Goal: Transaction & Acquisition: Obtain resource

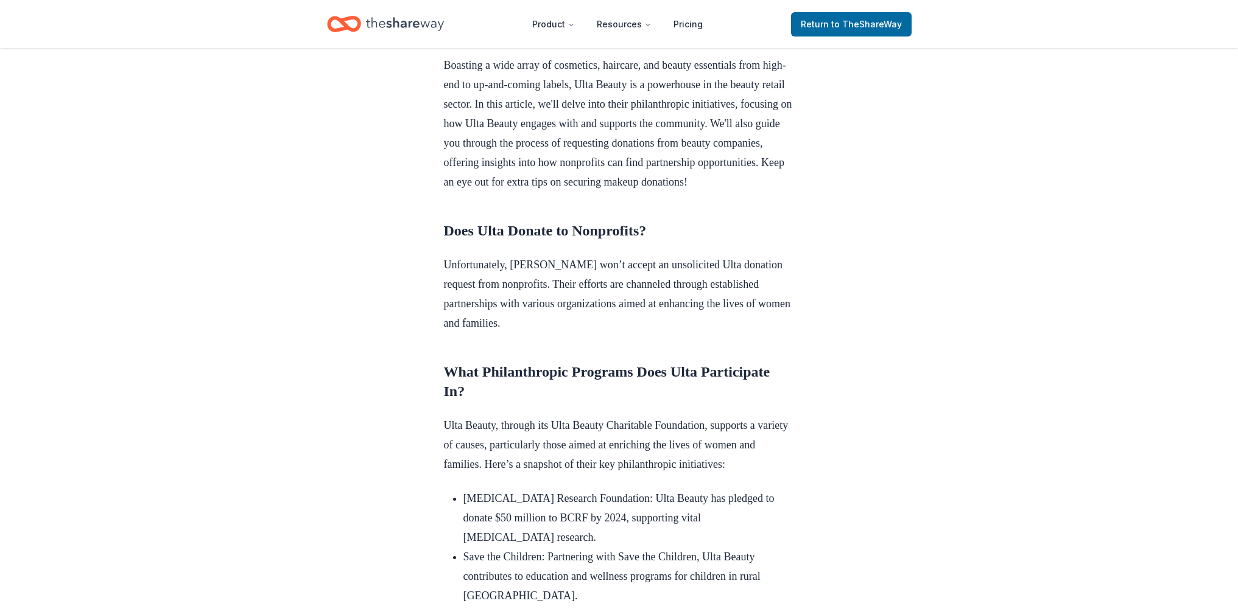
scroll to position [365, 0]
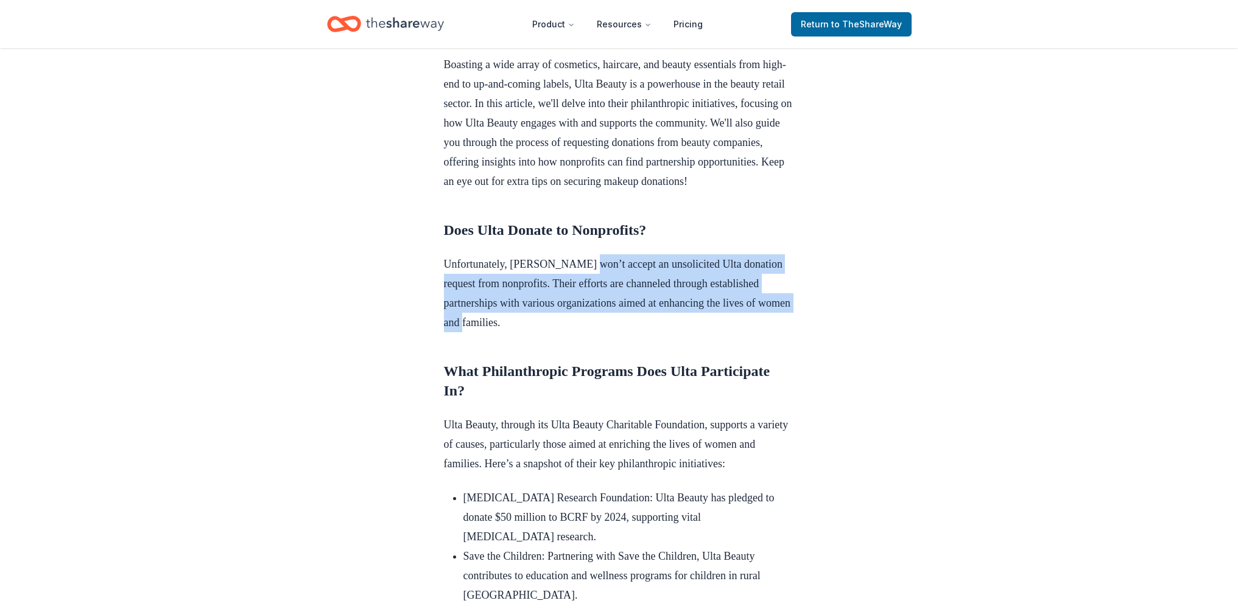
drag, startPoint x: 589, startPoint y: 278, endPoint x: 735, endPoint y: 346, distance: 161.8
click at [737, 332] on p "Unfortunately, [PERSON_NAME] won’t accept an unsolicited Ulta donation request …" at bounding box center [619, 293] width 351 height 78
click at [734, 332] on p "Unfortunately, [PERSON_NAME] won’t accept an unsolicited Ulta donation request …" at bounding box center [619, 293] width 351 height 78
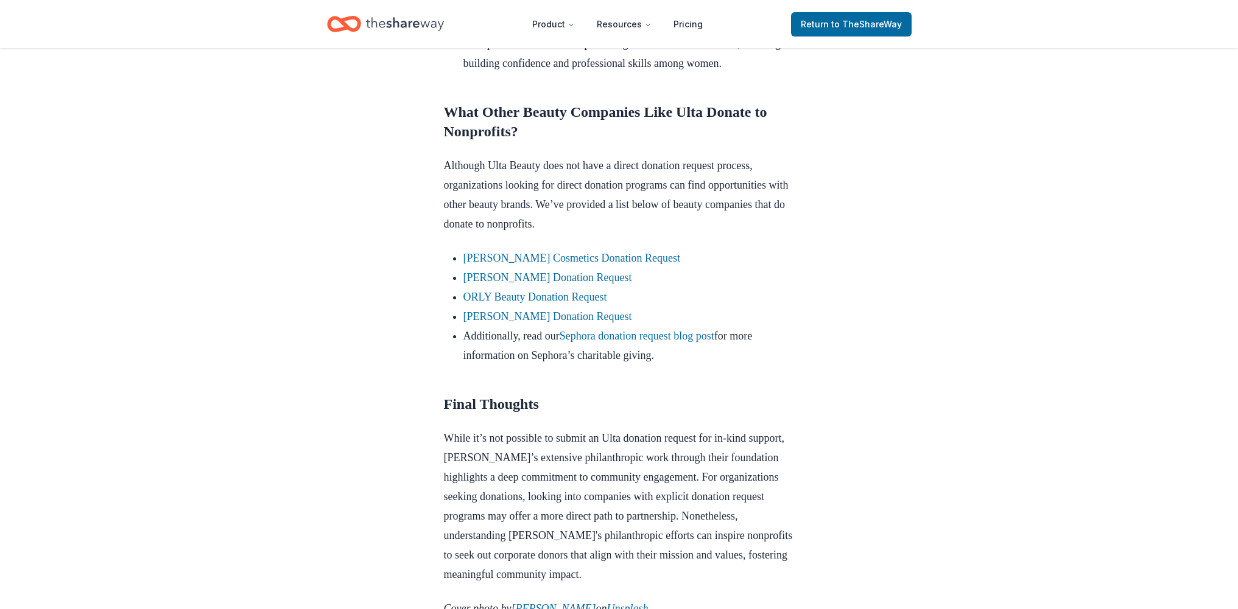
scroll to position [974, 0]
drag, startPoint x: 460, startPoint y: 317, endPoint x: 687, endPoint y: 319, distance: 227.1
click at [687, 319] on ul "[PERSON_NAME] Cosmetics Donation Request [PERSON_NAME] Donation Request ORLY Be…" at bounding box center [619, 307] width 351 height 117
drag, startPoint x: 401, startPoint y: 348, endPoint x: 425, endPoint y: 338, distance: 25.7
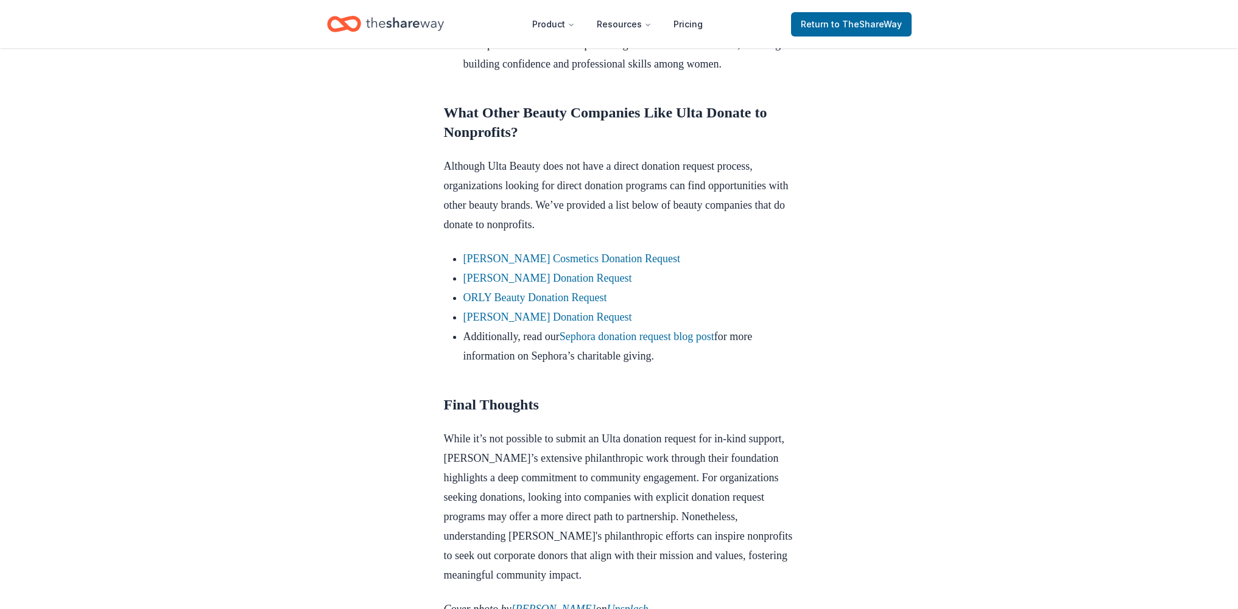
drag, startPoint x: 460, startPoint y: 336, endPoint x: 638, endPoint y: 340, distance: 177.8
click at [638, 340] on ul "[PERSON_NAME] Cosmetics Donation Request [PERSON_NAME] Donation Request ORLY Be…" at bounding box center [619, 307] width 351 height 117
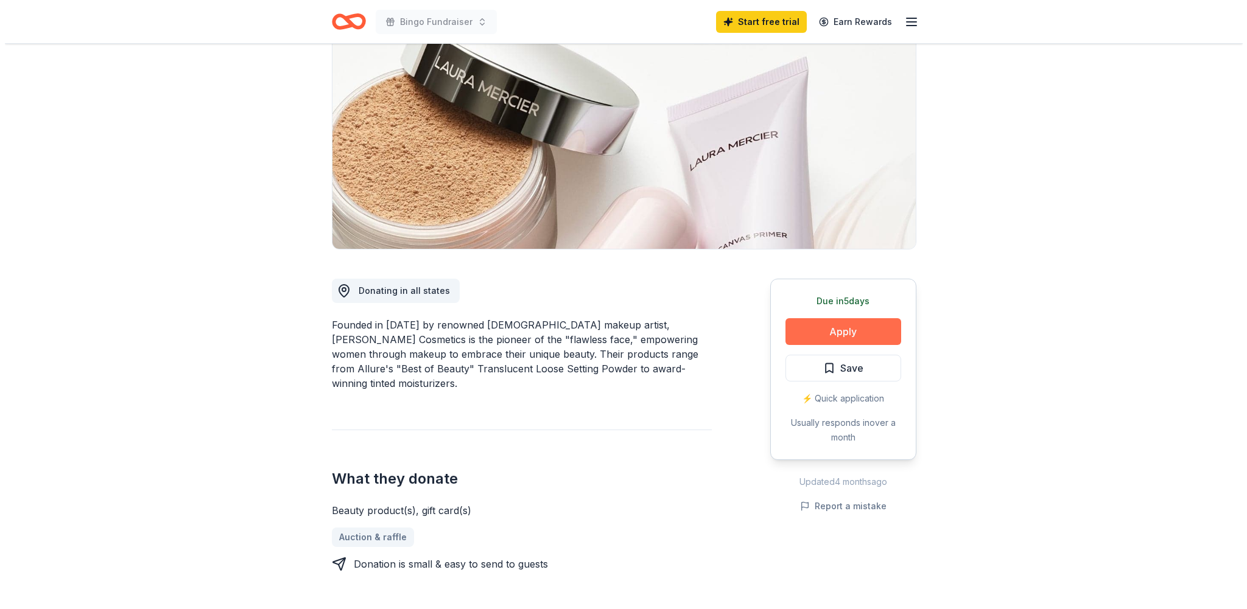
scroll to position [121, 0]
click at [839, 327] on button "Apply" at bounding box center [838, 331] width 116 height 27
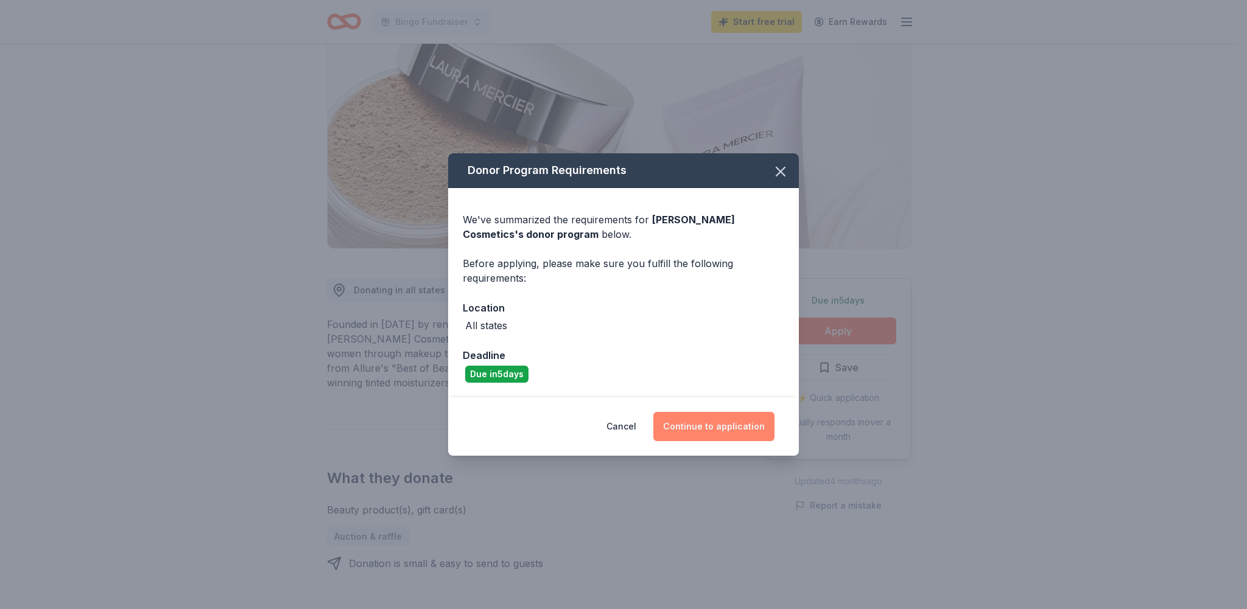
click at [706, 429] on button "Continue to application" at bounding box center [713, 426] width 121 height 29
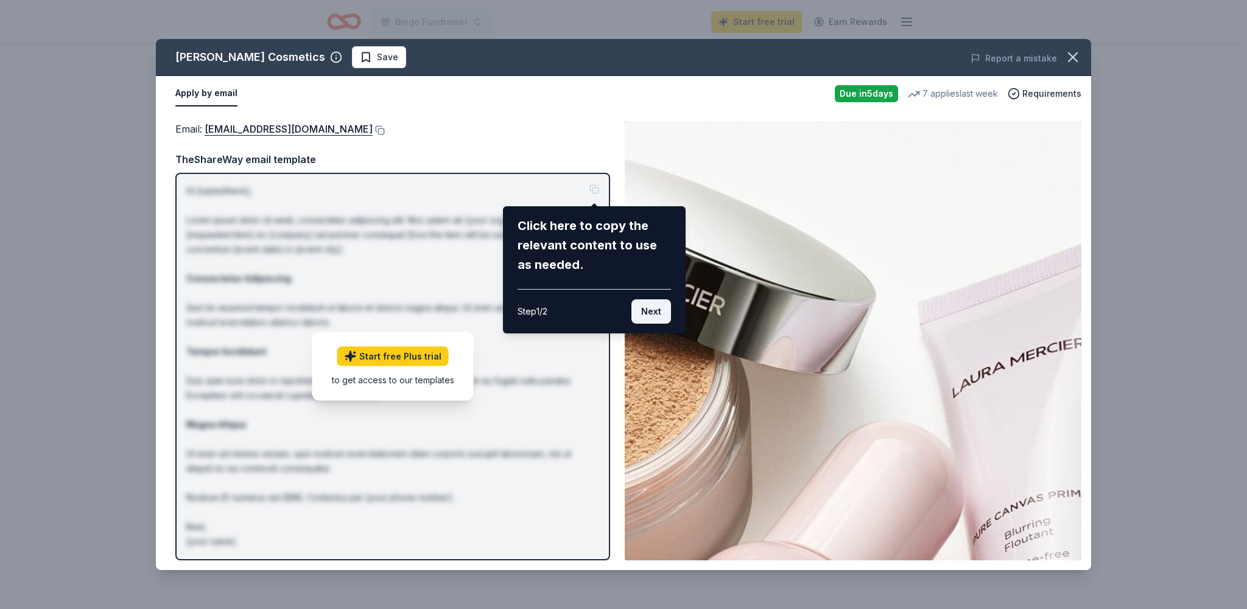
click at [654, 307] on button "Next" at bounding box center [651, 311] width 40 height 24
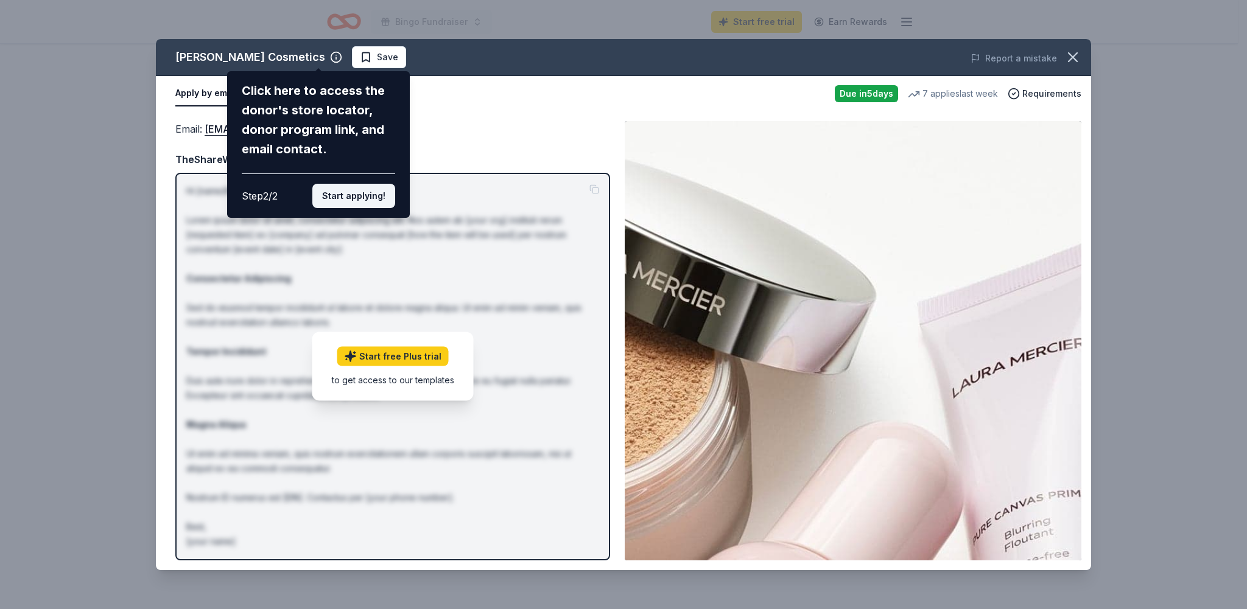
click at [355, 194] on button "Start applying!" at bounding box center [353, 196] width 83 height 24
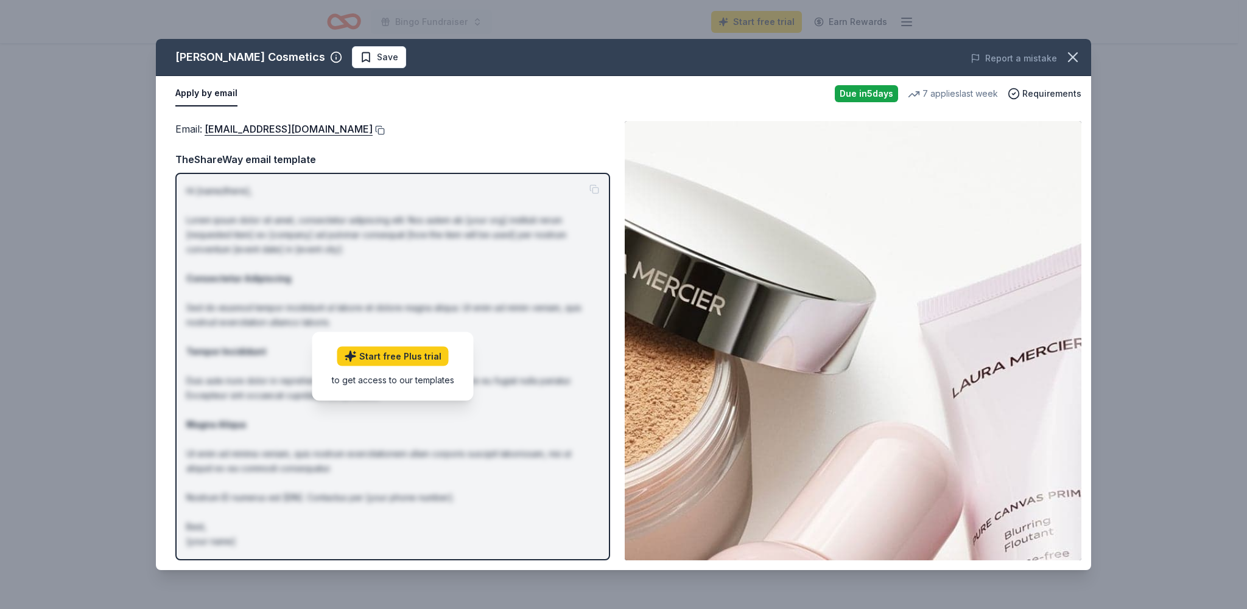
click at [373, 130] on button at bounding box center [379, 130] width 12 height 10
